Goal: Task Accomplishment & Management: Manage account settings

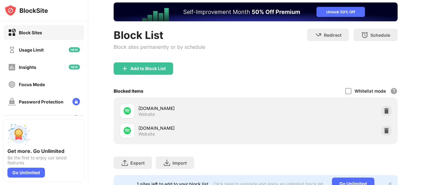
scroll to position [39, 0]
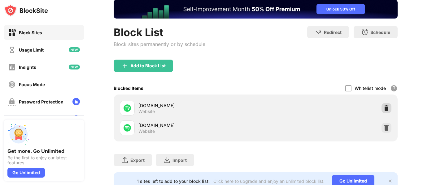
click at [385, 108] on img at bounding box center [386, 108] width 6 height 6
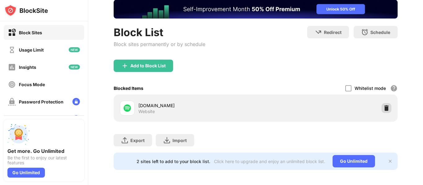
scroll to position [0, 0]
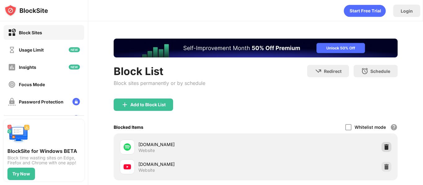
click at [388, 147] on img at bounding box center [386, 147] width 6 height 6
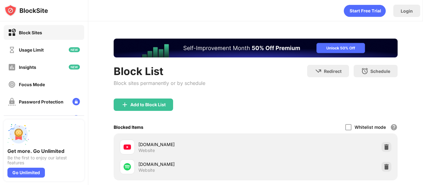
scroll to position [61, 0]
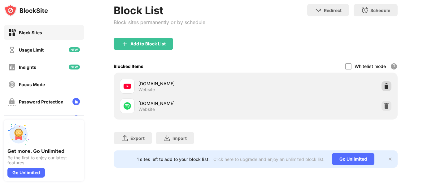
click at [382, 87] on div at bounding box center [386, 86] width 10 height 10
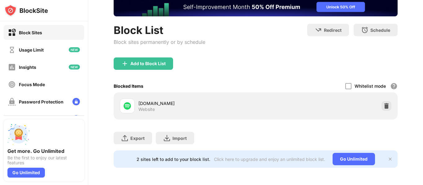
scroll to position [0, 0]
